Goal: Check status: Check status

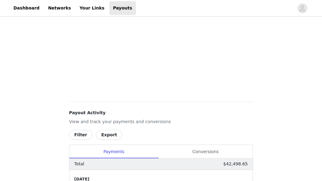
scroll to position [319, 0]
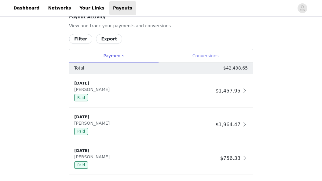
click at [215, 56] on div "Conversions" at bounding box center [205, 56] width 94 height 14
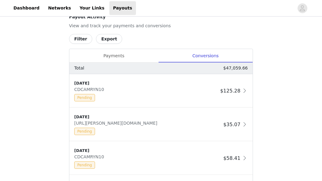
click at [82, 40] on button "Filter" at bounding box center [80, 39] width 23 height 10
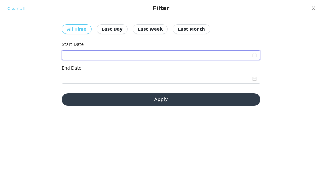
click at [116, 53] on input at bounding box center [161, 55] width 199 height 10
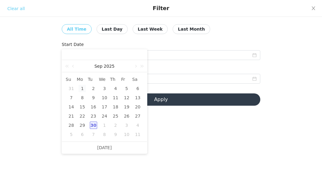
click at [79, 88] on div "1" at bounding box center [82, 88] width 7 height 7
type input "[DATE]"
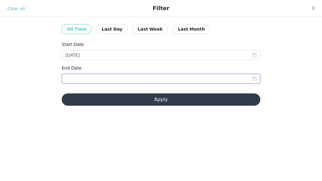
click at [99, 77] on input at bounding box center [161, 79] width 199 height 10
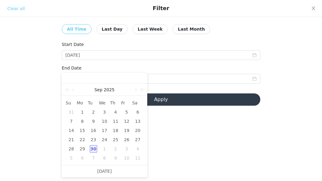
click at [92, 150] on div "30" at bounding box center [93, 148] width 7 height 7
type input "[DATE]"
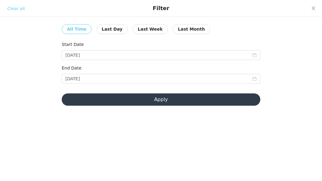
click at [161, 99] on button "Apply" at bounding box center [161, 99] width 199 height 12
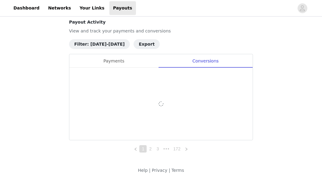
scroll to position [314, 0]
